Goal: Task Accomplishment & Management: Manage account settings

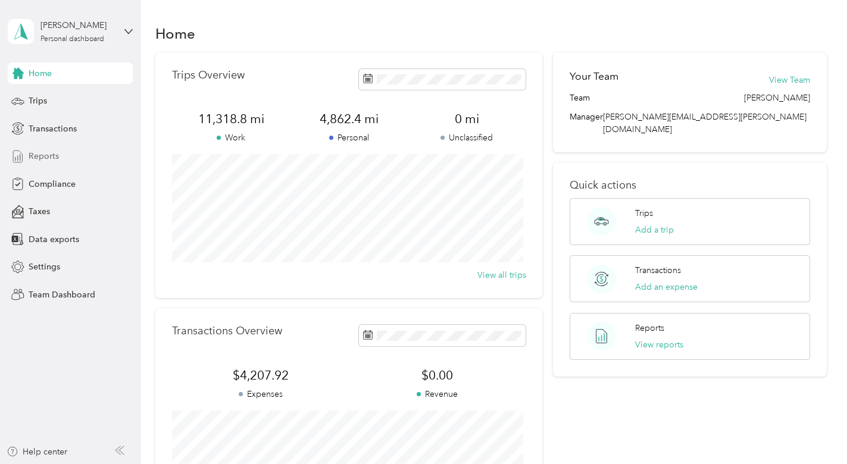
click at [45, 159] on span "Reports" at bounding box center [44, 156] width 30 height 13
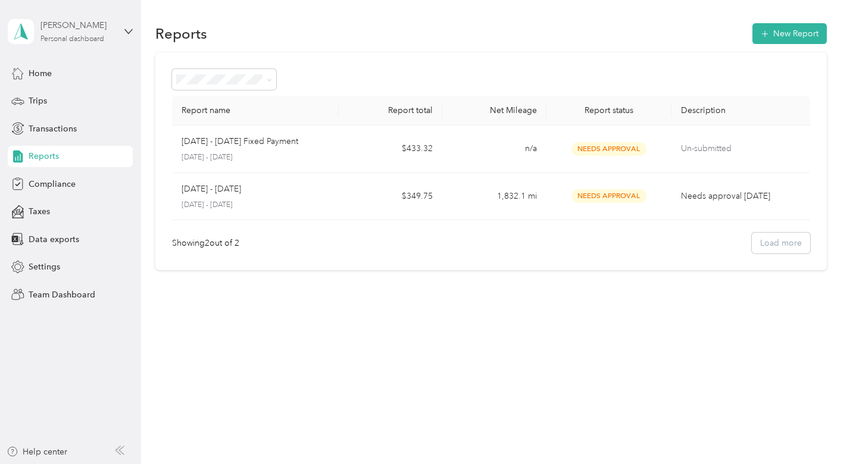
click at [104, 38] on div "Personal dashboard" at bounding box center [72, 39] width 64 height 7
click at [133, 31] on aside "[PERSON_NAME] Personal dashboard Home Trips Transactions Reports Compliance Tax…" at bounding box center [70, 232] width 141 height 464
click at [64, 293] on span "Team Dashboard" at bounding box center [62, 295] width 67 height 13
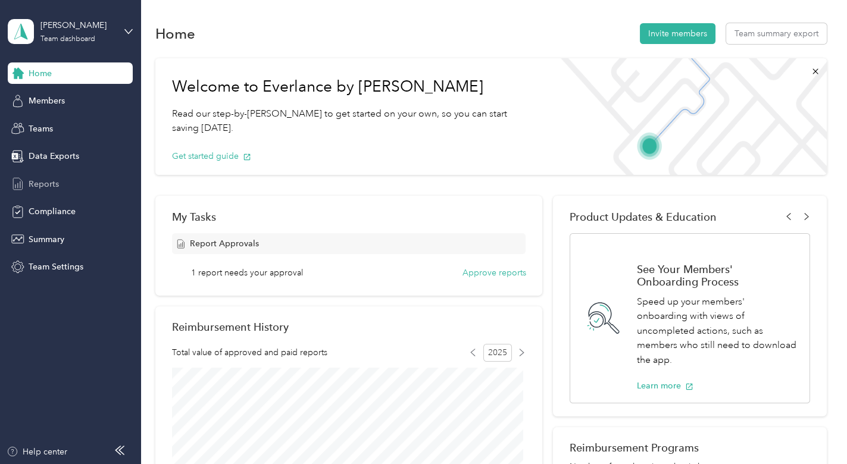
click at [51, 181] on span "Reports" at bounding box center [44, 184] width 30 height 13
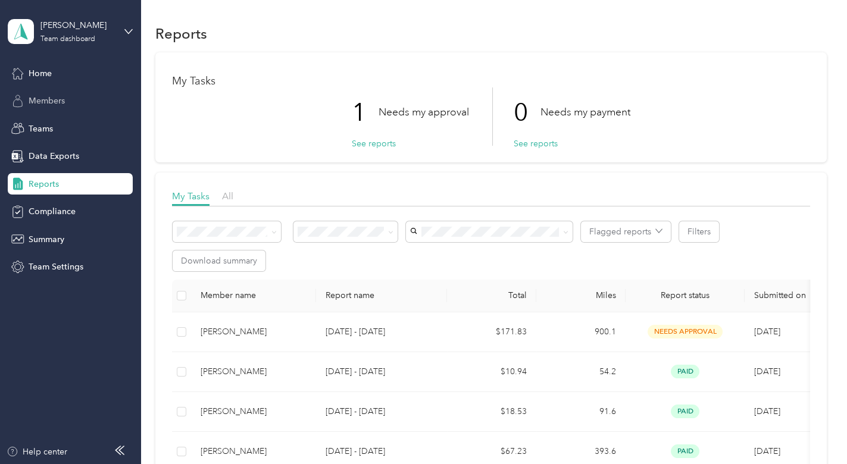
click at [46, 101] on span "Members" at bounding box center [47, 101] width 36 height 13
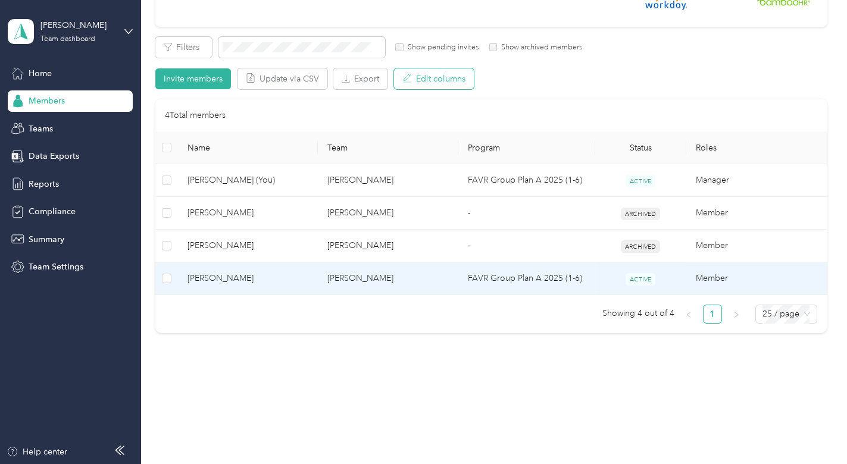
scroll to position [119, 0]
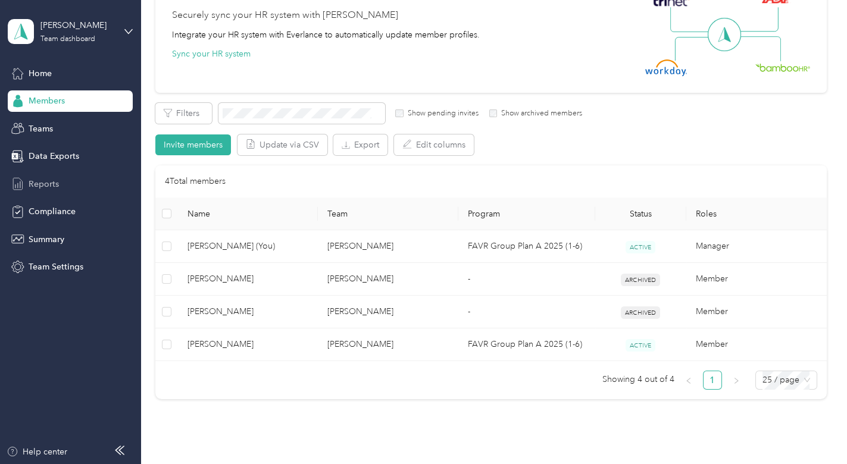
click at [57, 181] on span "Reports" at bounding box center [44, 184] width 30 height 13
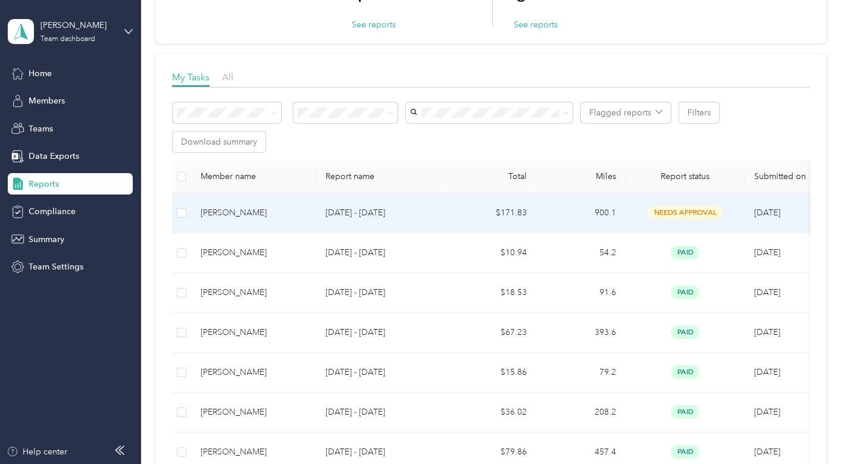
click at [690, 208] on span "needs approval" at bounding box center [685, 213] width 75 height 14
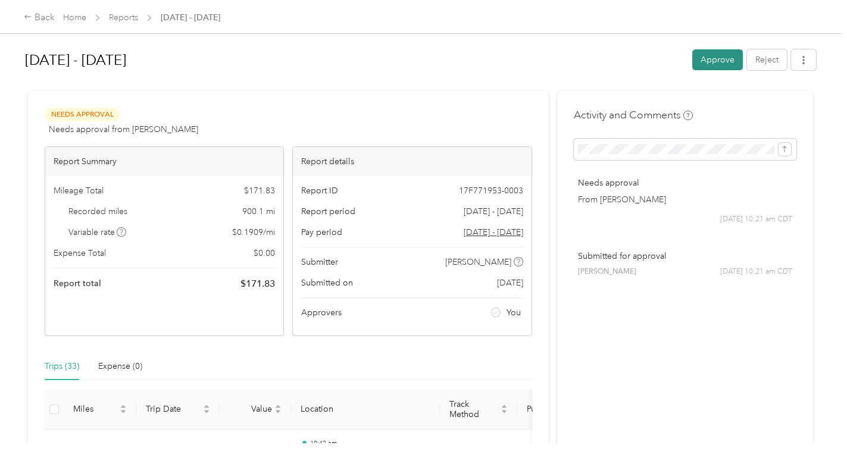
click at [713, 59] on button "Approve" at bounding box center [718, 59] width 51 height 21
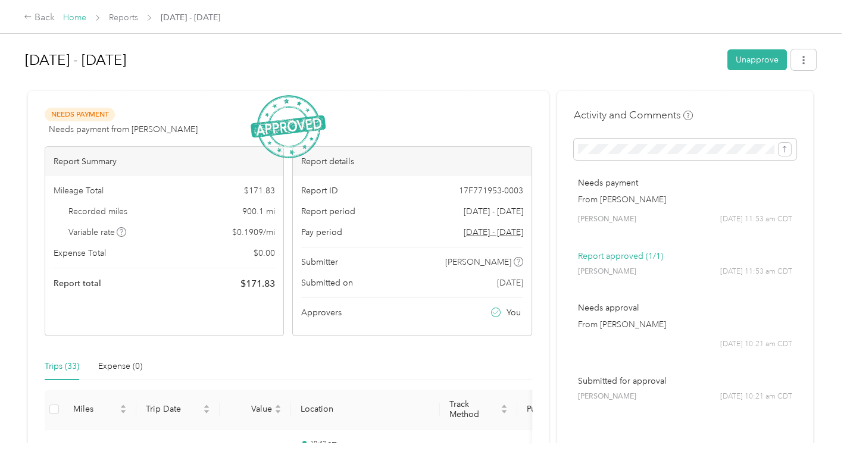
click at [79, 19] on link "Home" at bounding box center [74, 18] width 23 height 10
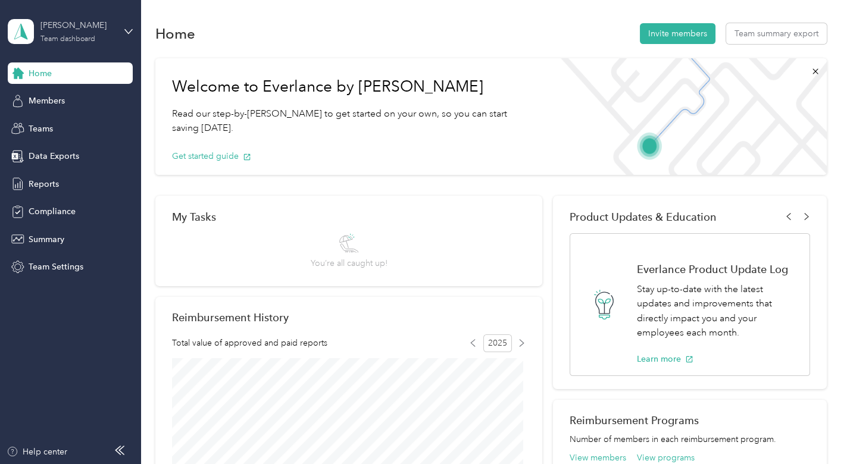
click at [55, 39] on div "Team dashboard" at bounding box center [67, 39] width 55 height 7
click at [64, 123] on div "Personal dashboard" at bounding box center [55, 124] width 75 height 13
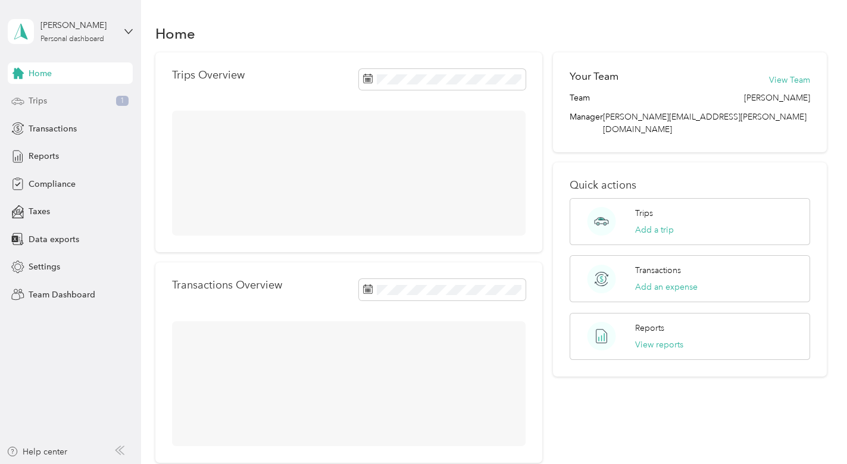
click at [49, 99] on div "Trips 1" at bounding box center [70, 101] width 125 height 21
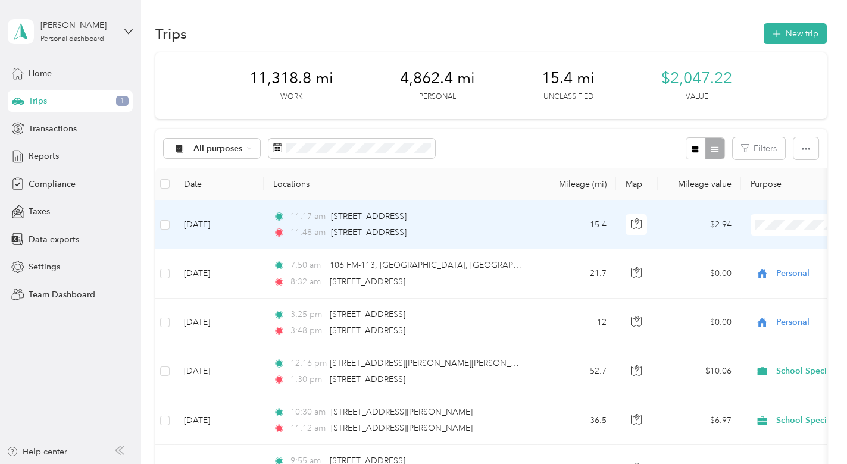
click at [750, 263] on span "Personal" at bounding box center [784, 261] width 110 height 13
